Goal: Task Accomplishment & Management: Complete application form

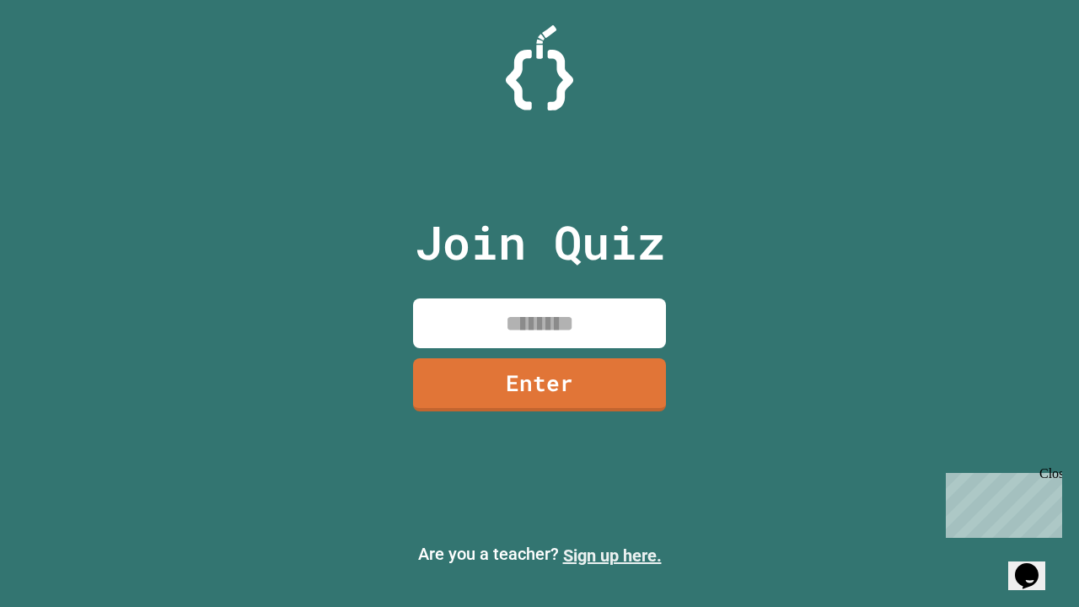
click at [612, 556] on link "Sign up here." at bounding box center [612, 556] width 99 height 20
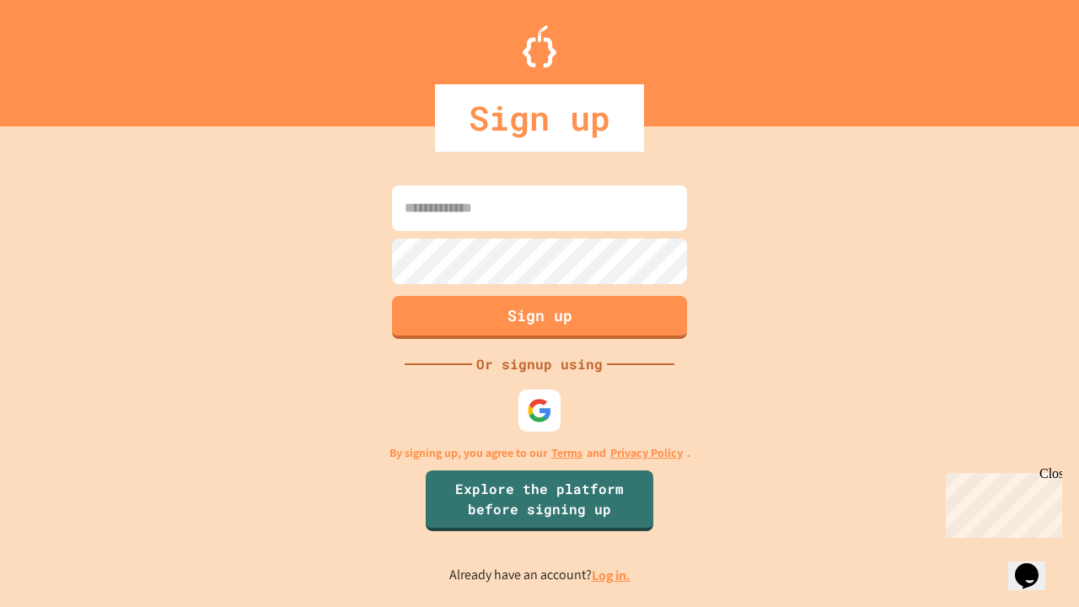
click at [612, 575] on link "Log in." at bounding box center [611, 576] width 39 height 18
